Goal: Transaction & Acquisition: Purchase product/service

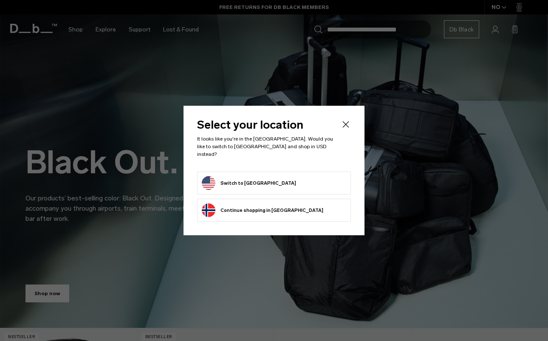
click at [226, 179] on button "Switch to United States" at bounding box center [249, 183] width 94 height 14
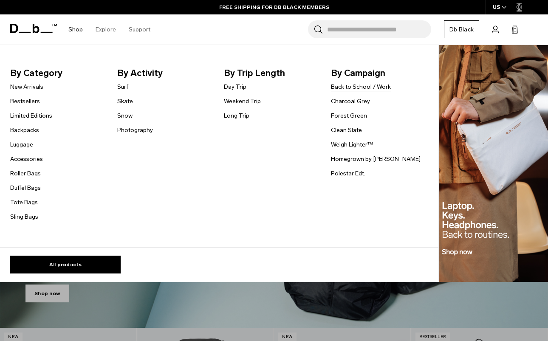
click at [370, 87] on link "Back to School / Work" at bounding box center [361, 86] width 60 height 9
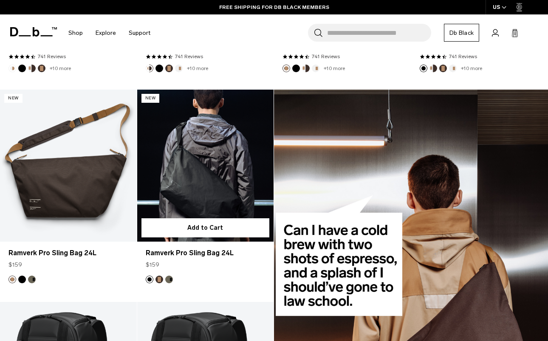
scroll to position [339, 0]
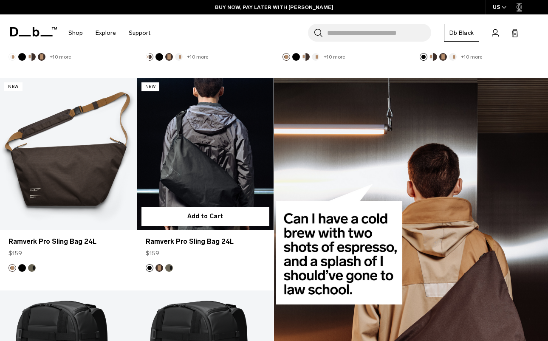
click at [182, 159] on link "Ramverk Pro Sling Bag 24L" at bounding box center [205, 154] width 137 height 152
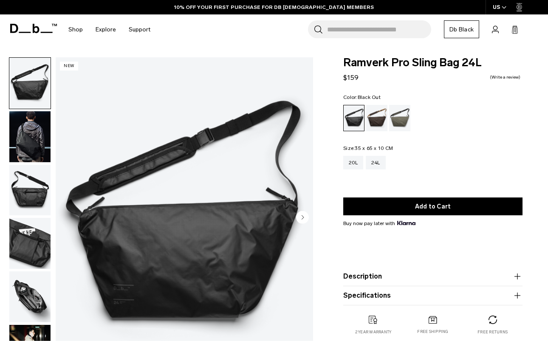
click at [307, 217] on circle "Next slide" at bounding box center [302, 217] width 13 height 13
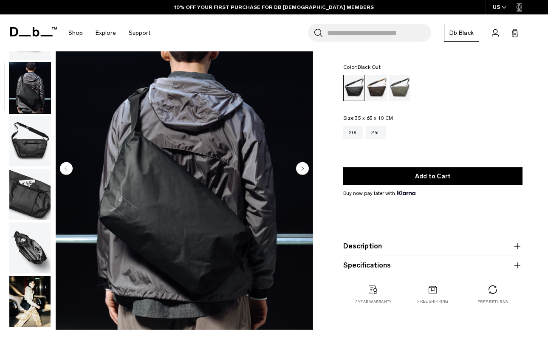
scroll to position [48, 0]
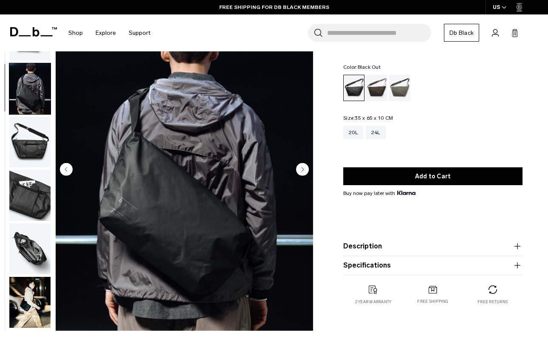
click at [298, 170] on circle "Next slide" at bounding box center [302, 169] width 13 height 13
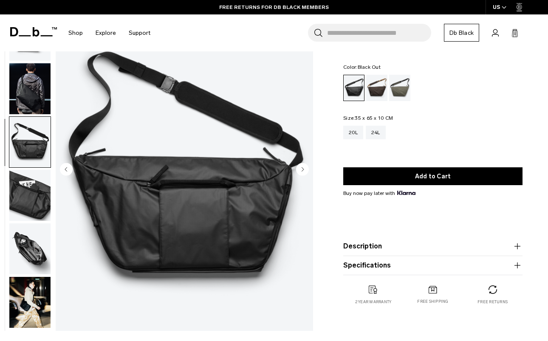
click at [298, 170] on circle "Next slide" at bounding box center [302, 169] width 13 height 13
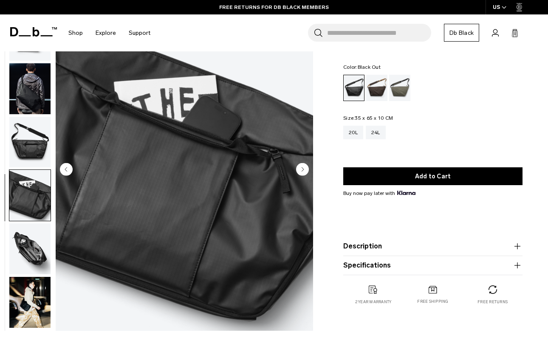
click at [298, 170] on circle "Next slide" at bounding box center [302, 169] width 13 height 13
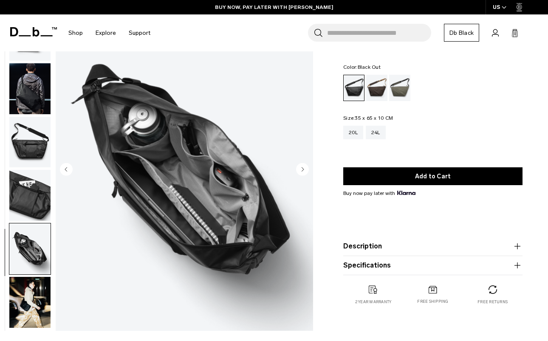
click at [298, 170] on circle "Next slide" at bounding box center [302, 169] width 13 height 13
